Goal: Task Accomplishment & Management: Manage account settings

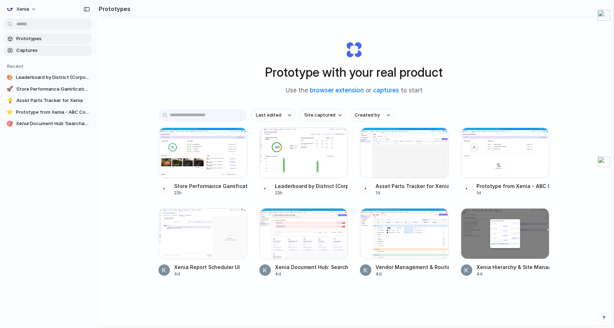
click at [48, 54] on link "Captures" at bounding box center [48, 50] width 89 height 11
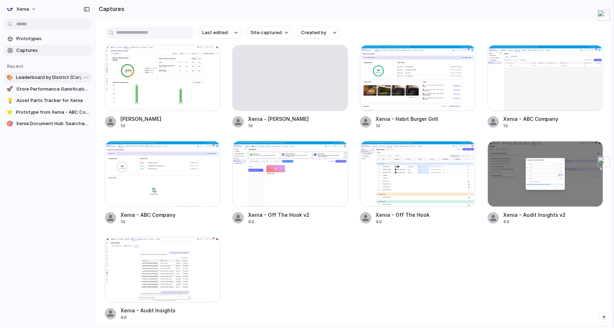
click at [49, 74] on span "Leaderboard by District (Corporate)" at bounding box center [53, 77] width 74 height 7
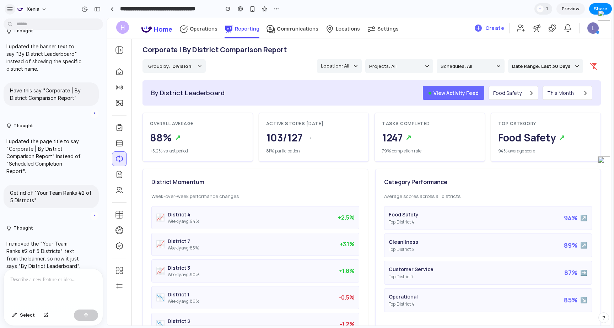
click at [11, 10] on div "button" at bounding box center [10, 9] width 6 height 6
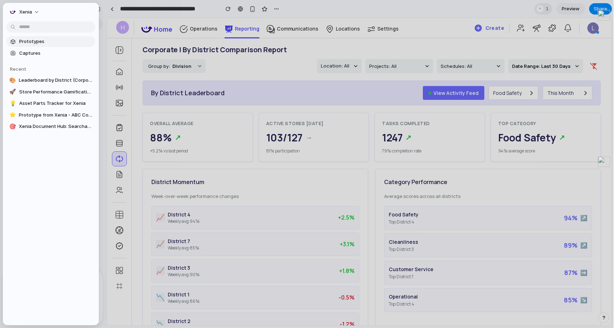
click at [54, 46] on link "Prototypes" at bounding box center [50, 41] width 89 height 11
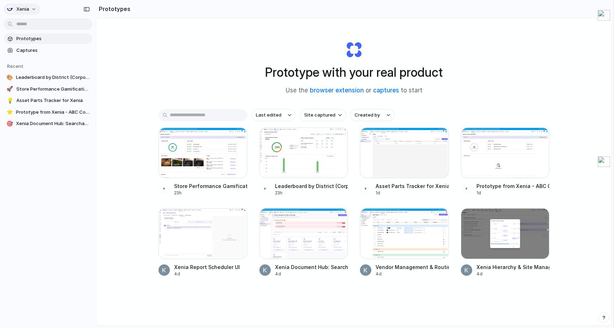
click at [22, 9] on span "Xenia" at bounding box center [22, 9] width 13 height 7
click at [43, 29] on li "Settings" at bounding box center [34, 25] width 59 height 11
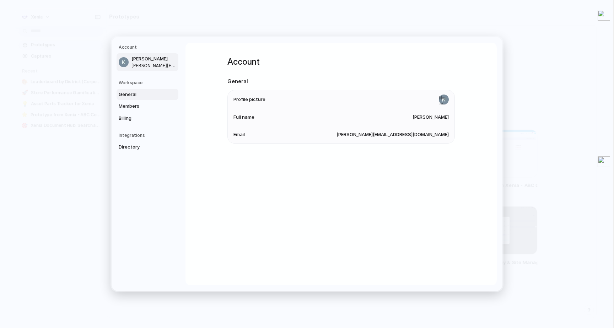
click at [143, 90] on link "General" at bounding box center [148, 94] width 62 height 11
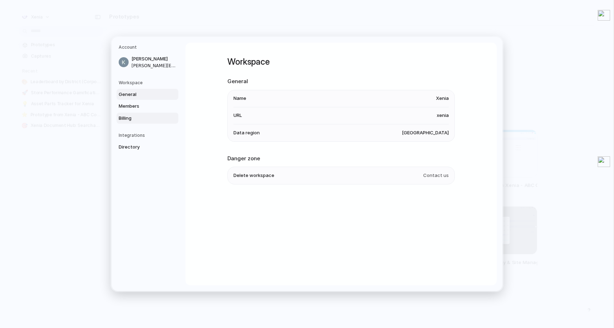
click at [127, 115] on span "Billing" at bounding box center [142, 118] width 46 height 7
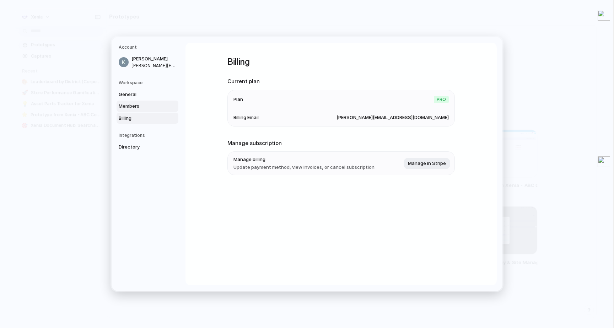
click at [128, 107] on span "Members" at bounding box center [142, 106] width 46 height 7
